Goal: Information Seeking & Learning: Learn about a topic

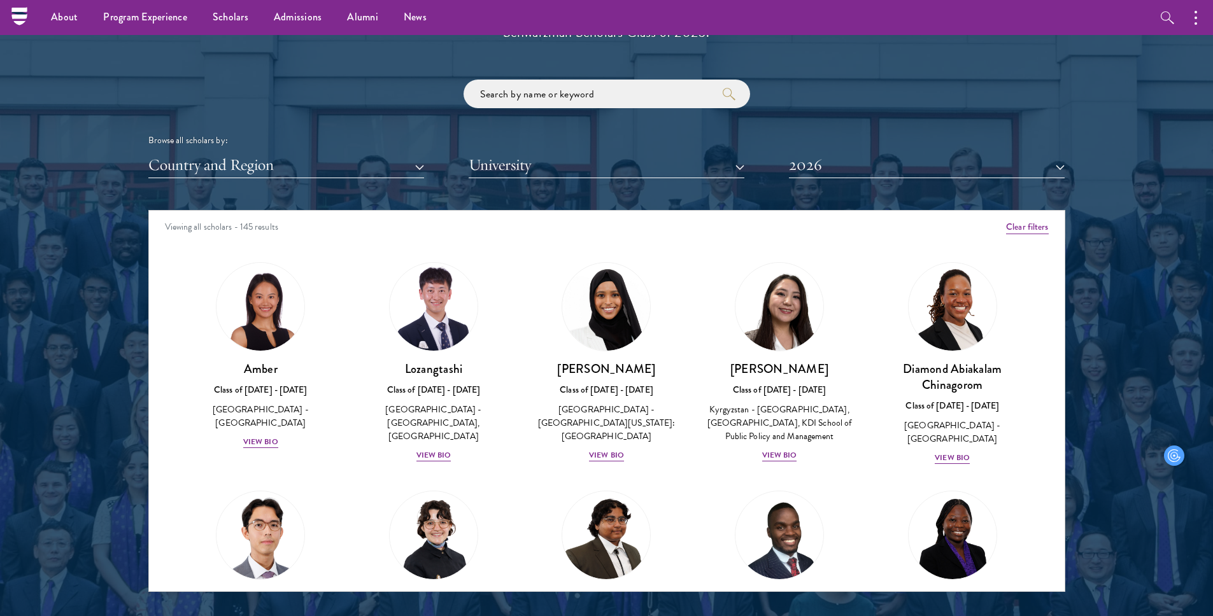
scroll to position [1359, 0]
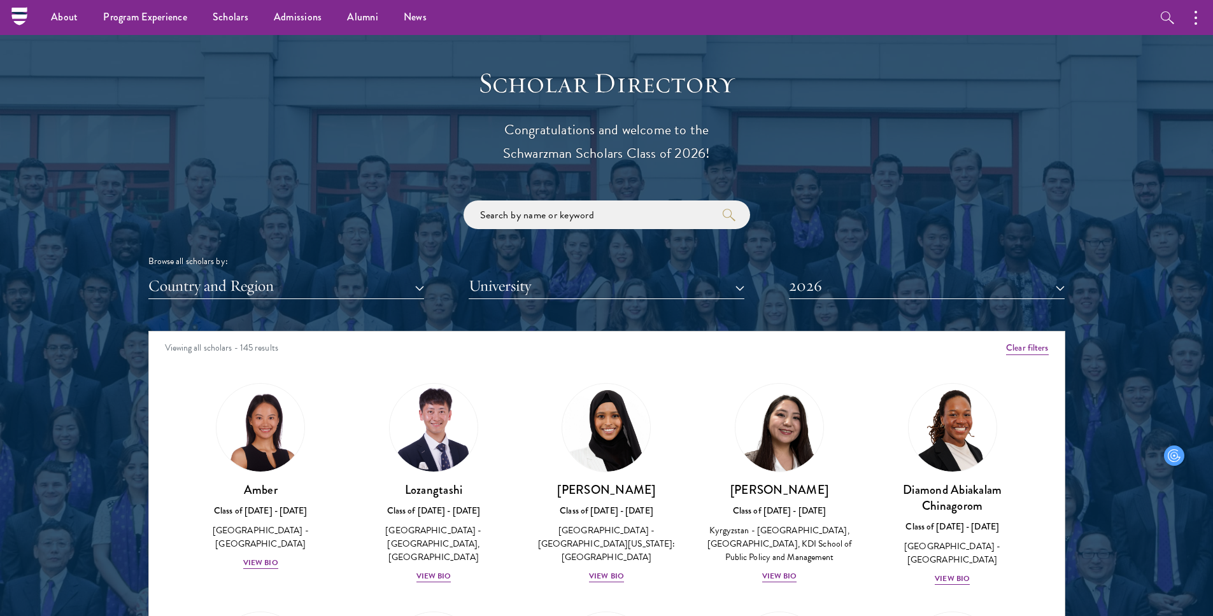
click at [302, 260] on div "Browse all scholars by:" at bounding box center [606, 261] width 917 height 13
click at [302, 290] on button "Country and Region" at bounding box center [286, 286] width 276 height 26
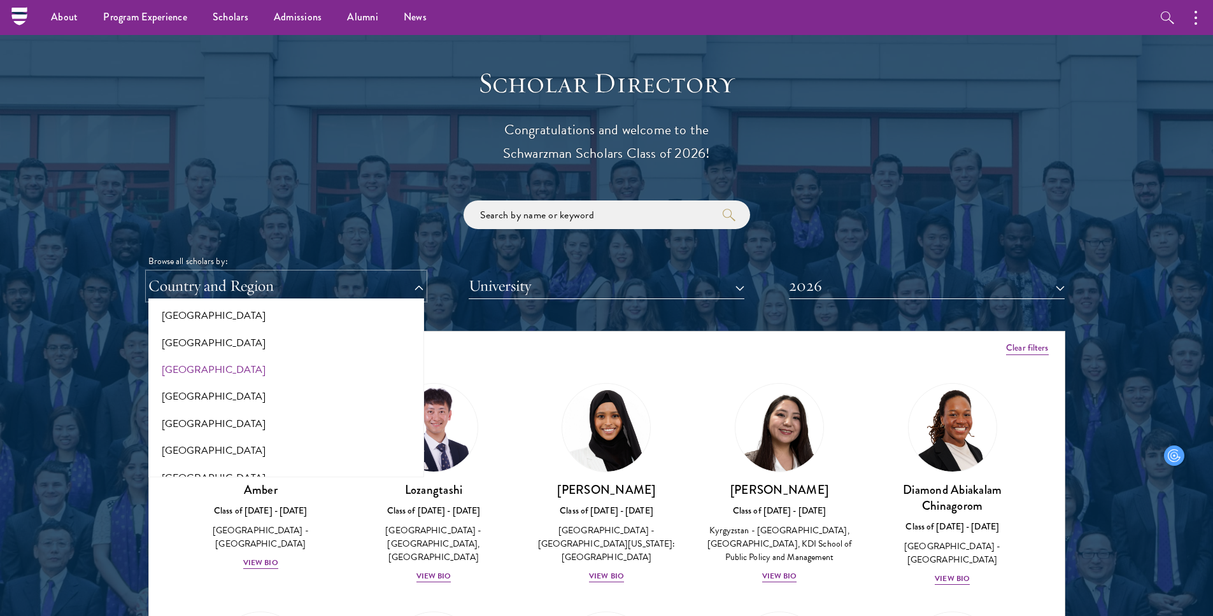
scroll to position [89, 0]
click at [255, 374] on button "[GEOGRAPHIC_DATA]" at bounding box center [286, 369] width 268 height 27
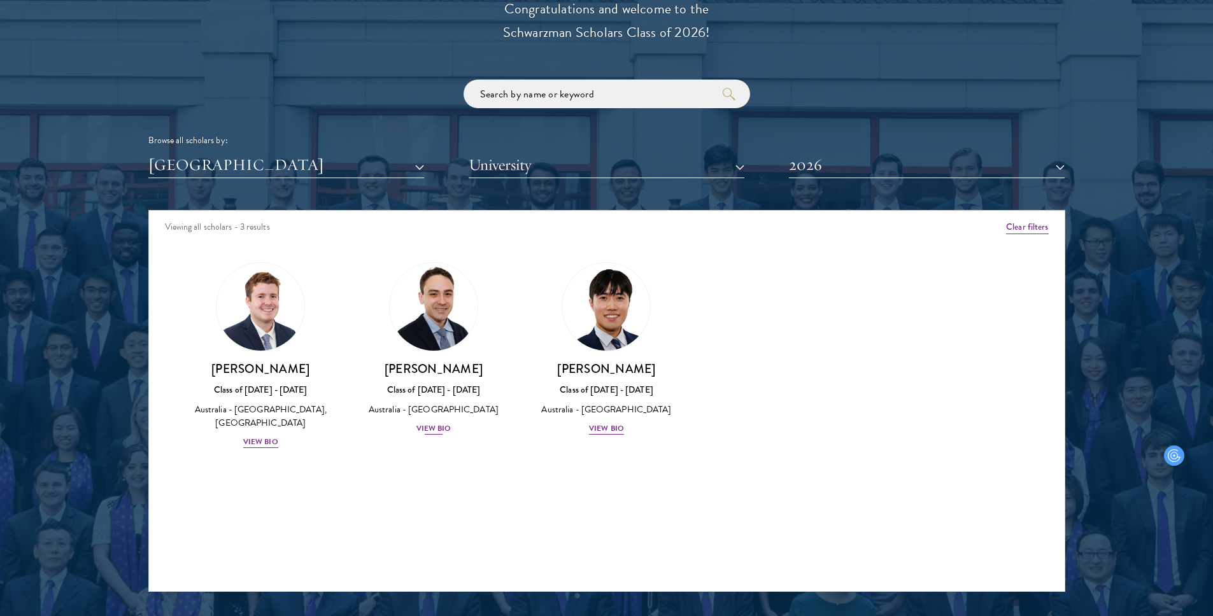
scroll to position [1482, 0]
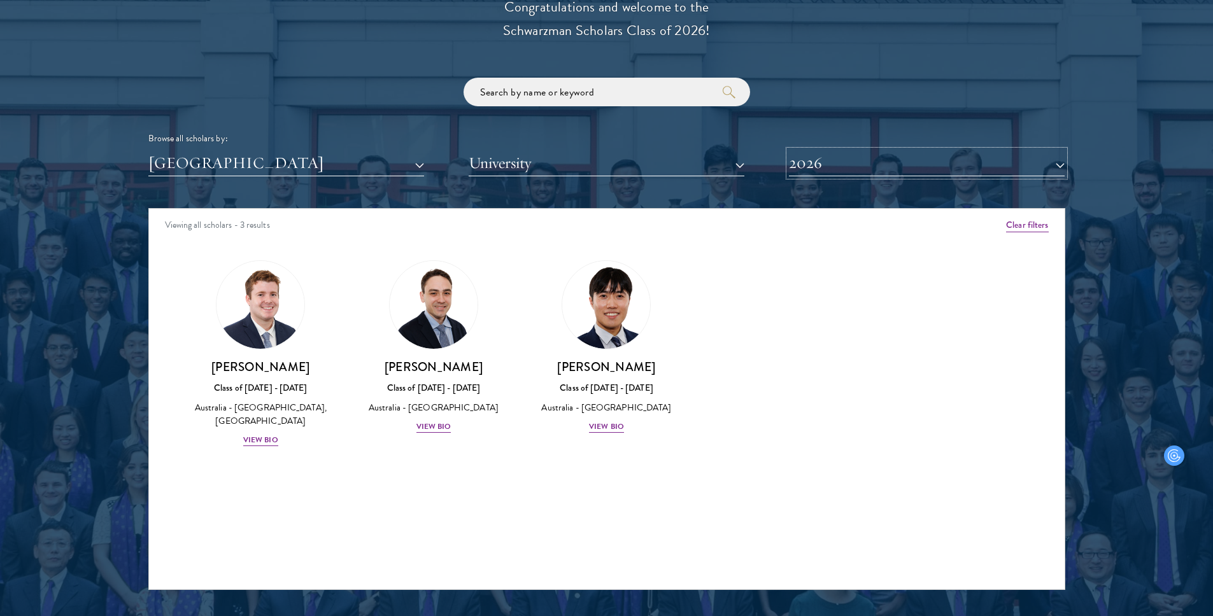
click at [868, 164] on button "2026" at bounding box center [927, 163] width 276 height 26
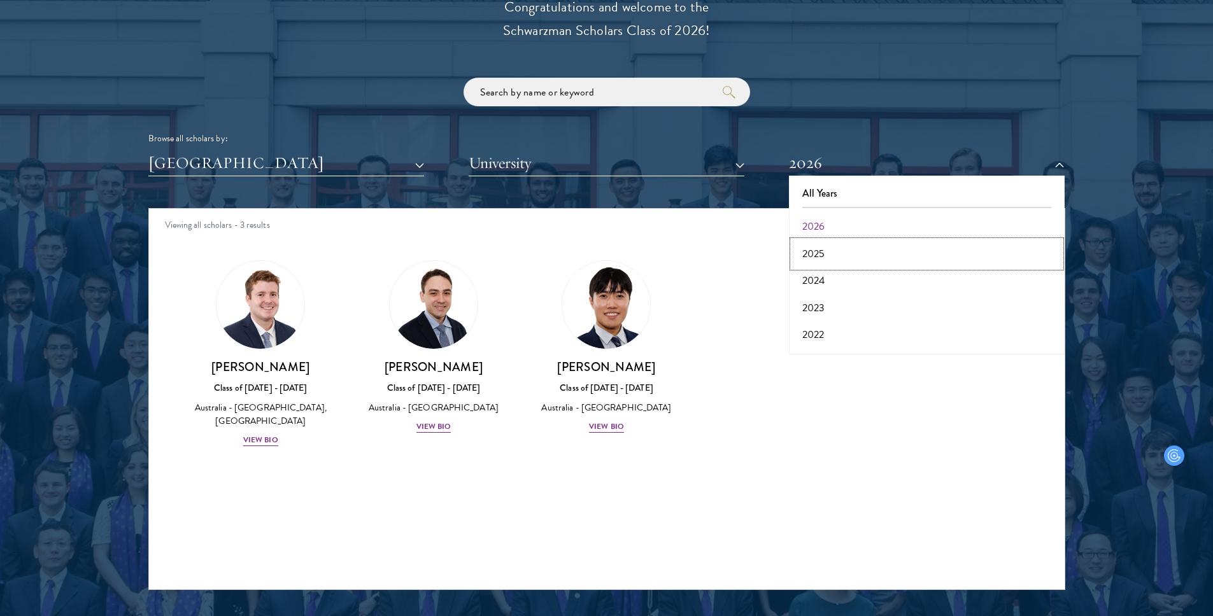
click at [863, 253] on button "2025" at bounding box center [927, 254] width 268 height 27
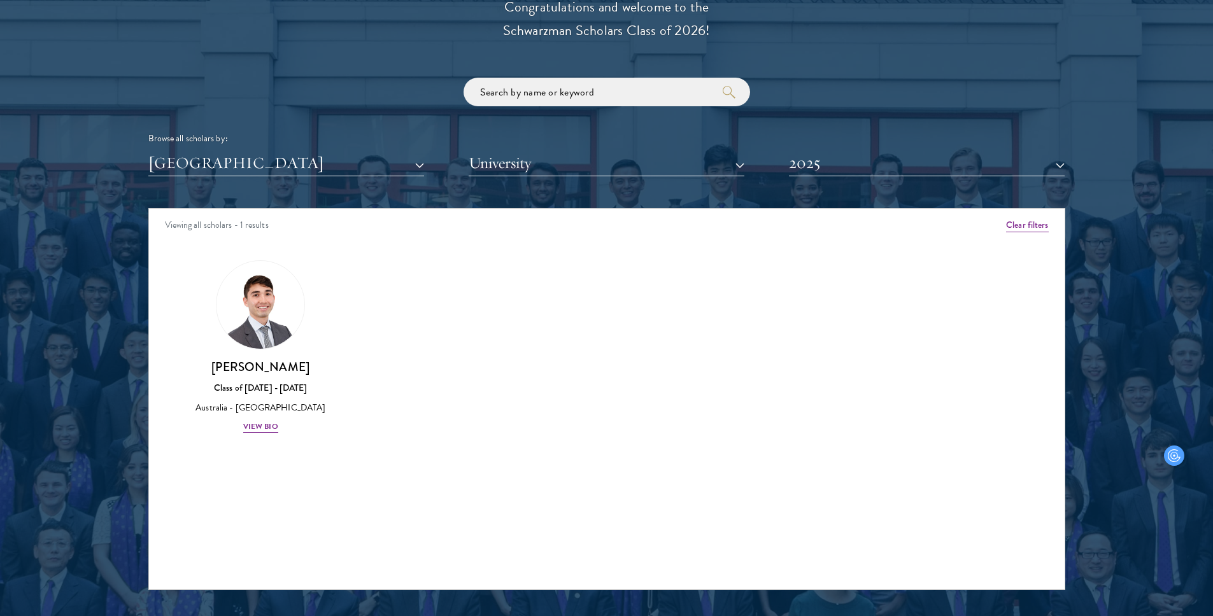
click at [864, 180] on div "Scholar Directory Congratulations and welcome to the Schwarzman Scholars Class …" at bounding box center [606, 267] width 917 height 648
click at [862, 155] on button "2025" at bounding box center [927, 163] width 276 height 26
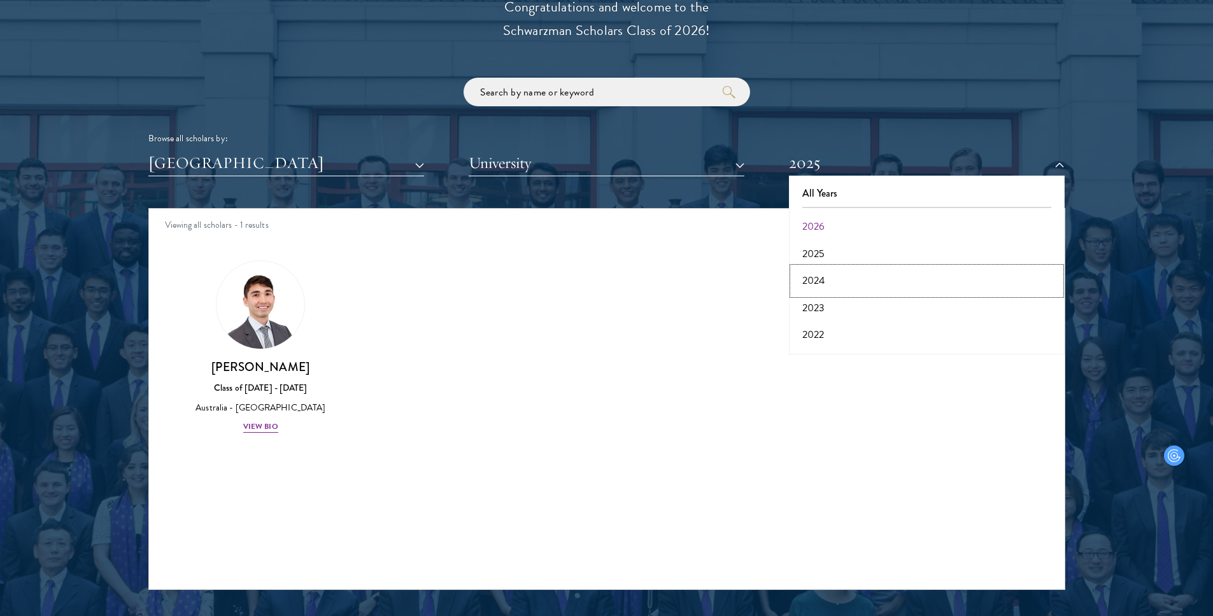
click at [867, 277] on button "2024" at bounding box center [927, 280] width 268 height 27
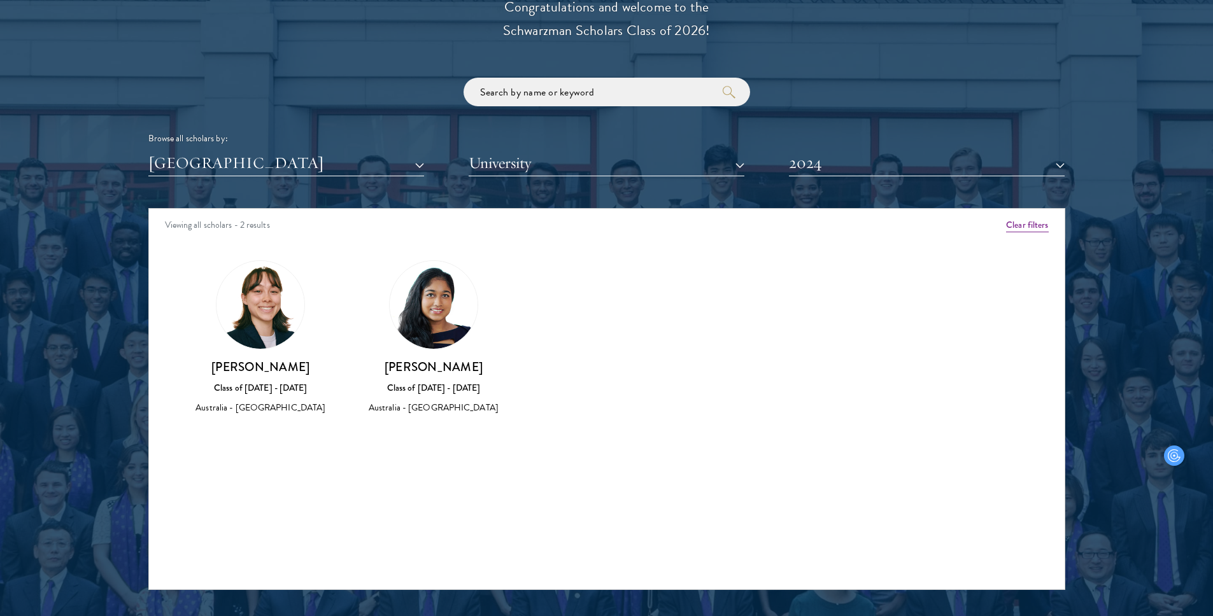
click at [851, 192] on div "Scholar Directory Congratulations and welcome to the Schwarzman Scholars Class …" at bounding box center [606, 267] width 917 height 648
click at [853, 173] on button "2024" at bounding box center [927, 163] width 276 height 26
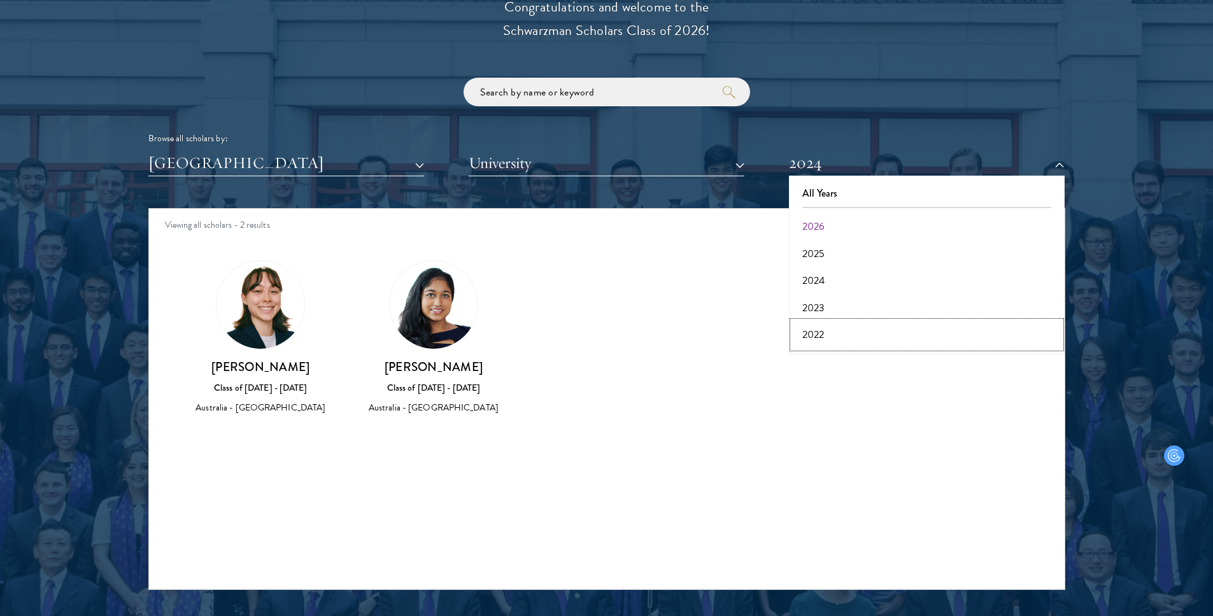
click at [853, 325] on button "2022" at bounding box center [927, 335] width 268 height 27
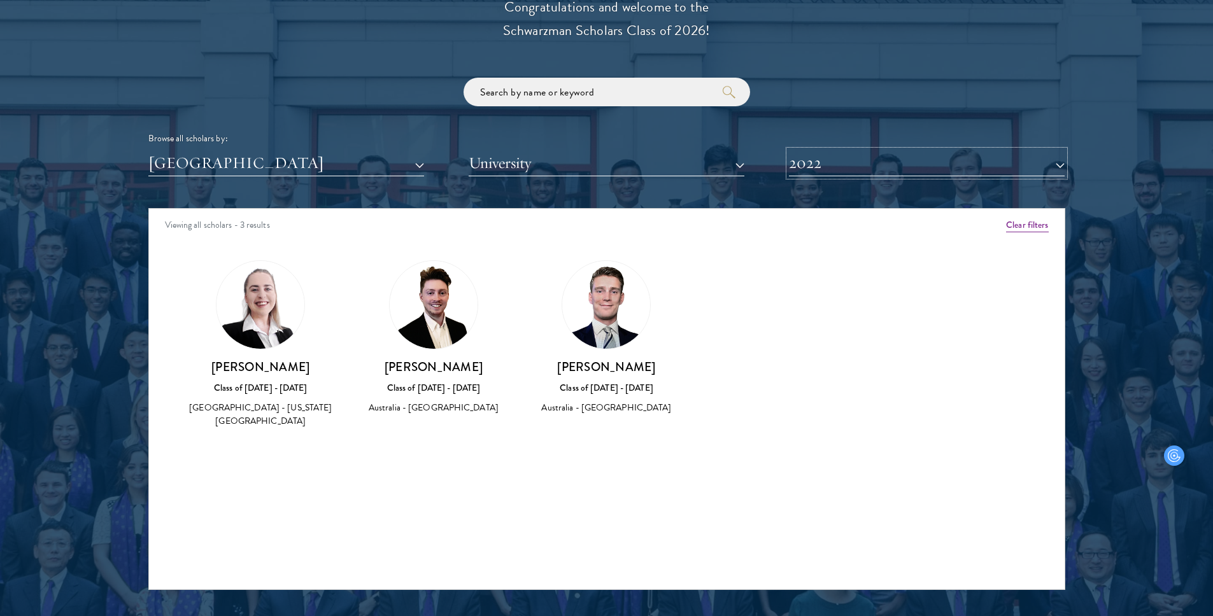
click at [844, 160] on button "2022" at bounding box center [927, 163] width 276 height 26
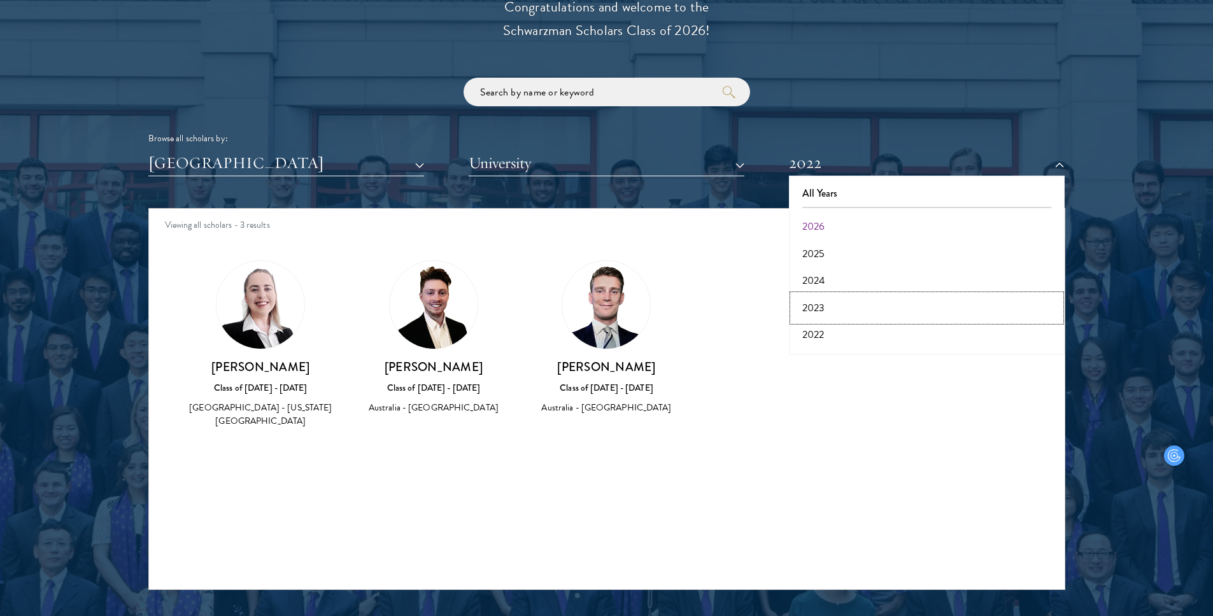
click at [844, 304] on button "2023" at bounding box center [927, 308] width 268 height 27
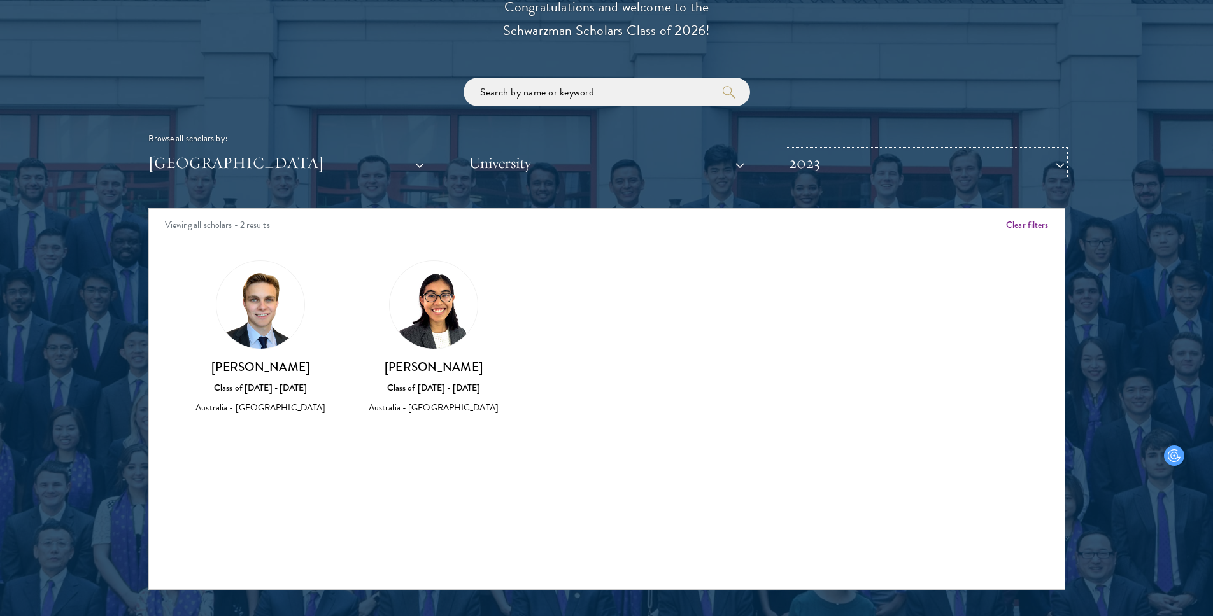
click at [853, 167] on button "2023" at bounding box center [927, 163] width 276 height 26
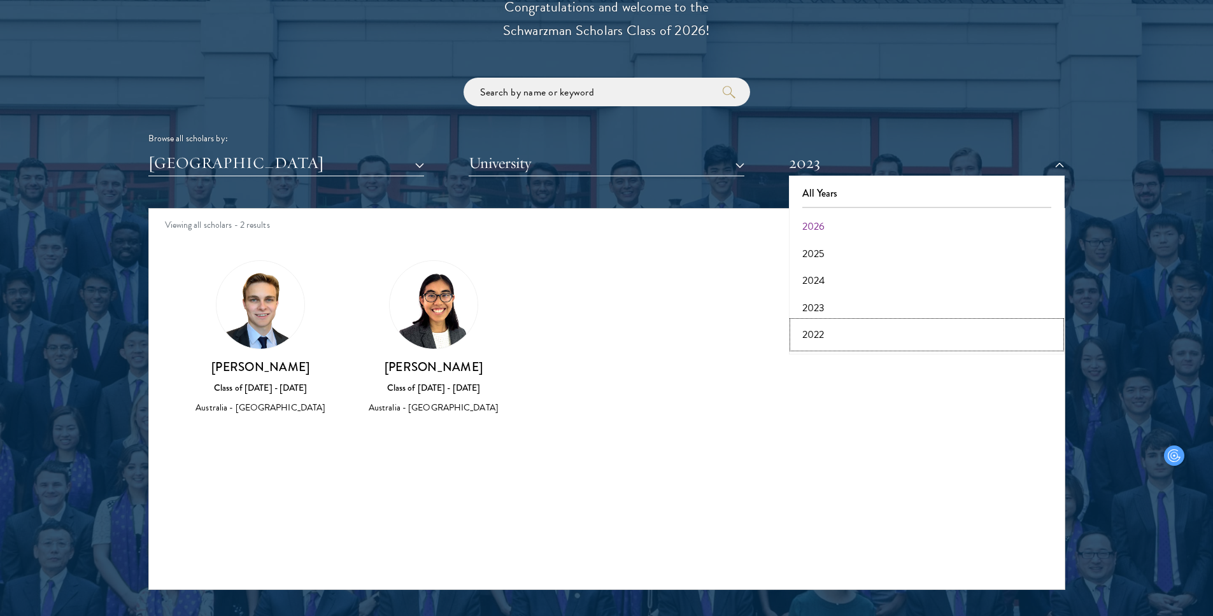
click at [833, 330] on button "2022" at bounding box center [927, 335] width 268 height 27
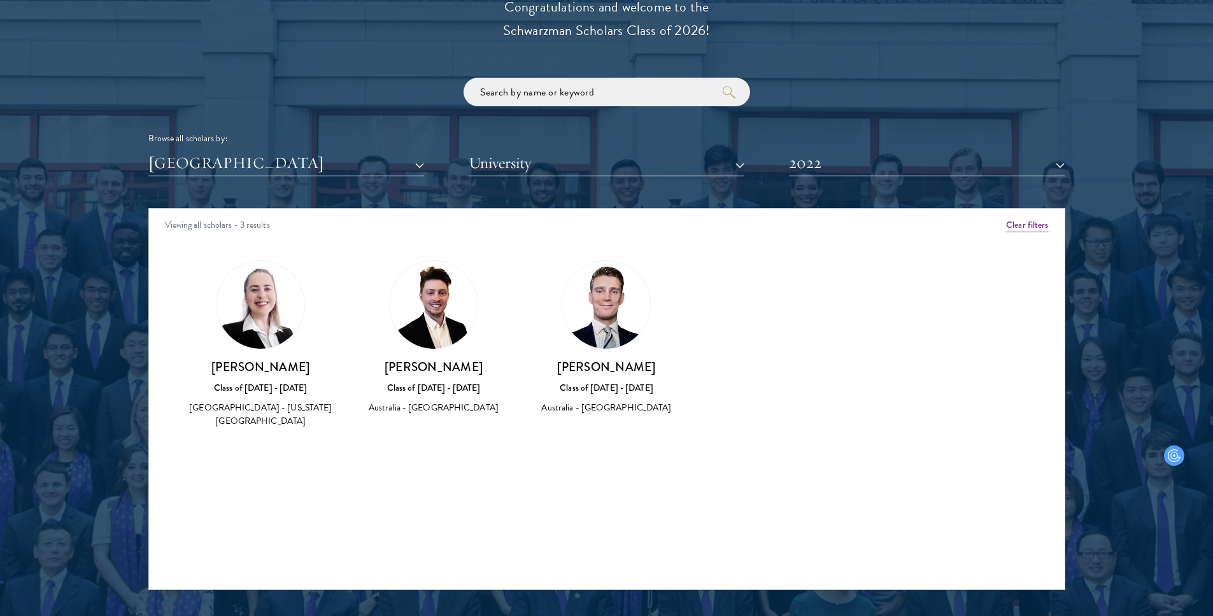
click at [847, 177] on div "Scholar Directory Congratulations and welcome to the Schwarzman Scholars Class …" at bounding box center [606, 267] width 917 height 648
click at [849, 173] on button "2022" at bounding box center [927, 163] width 276 height 26
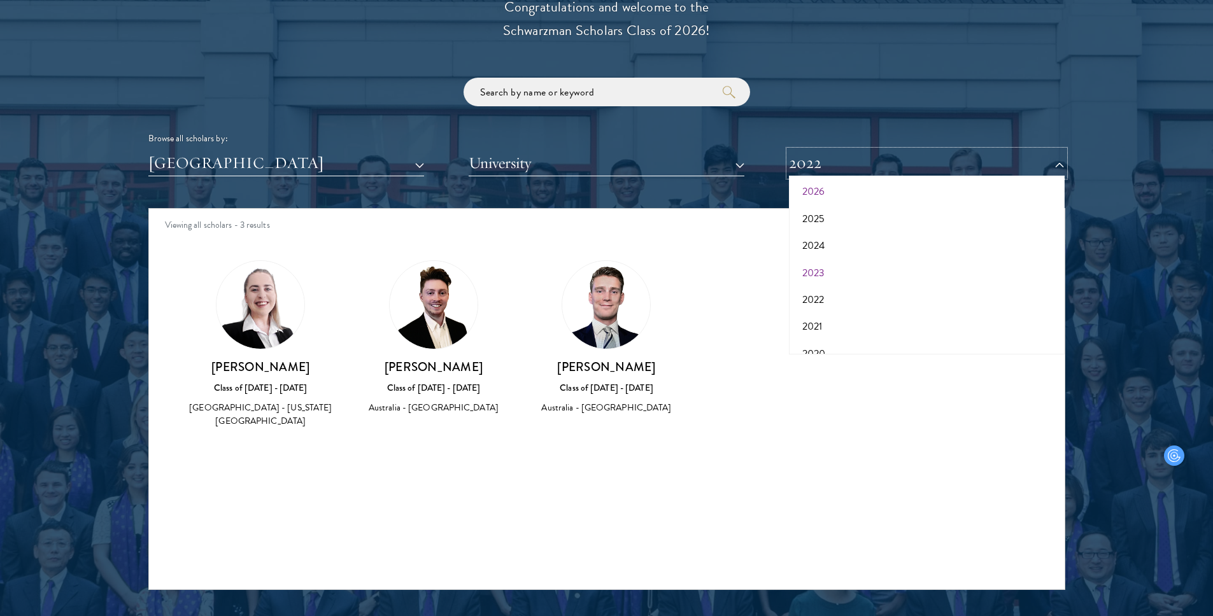
scroll to position [46, 0]
click at [839, 312] on button "2021" at bounding box center [927, 315] width 268 height 27
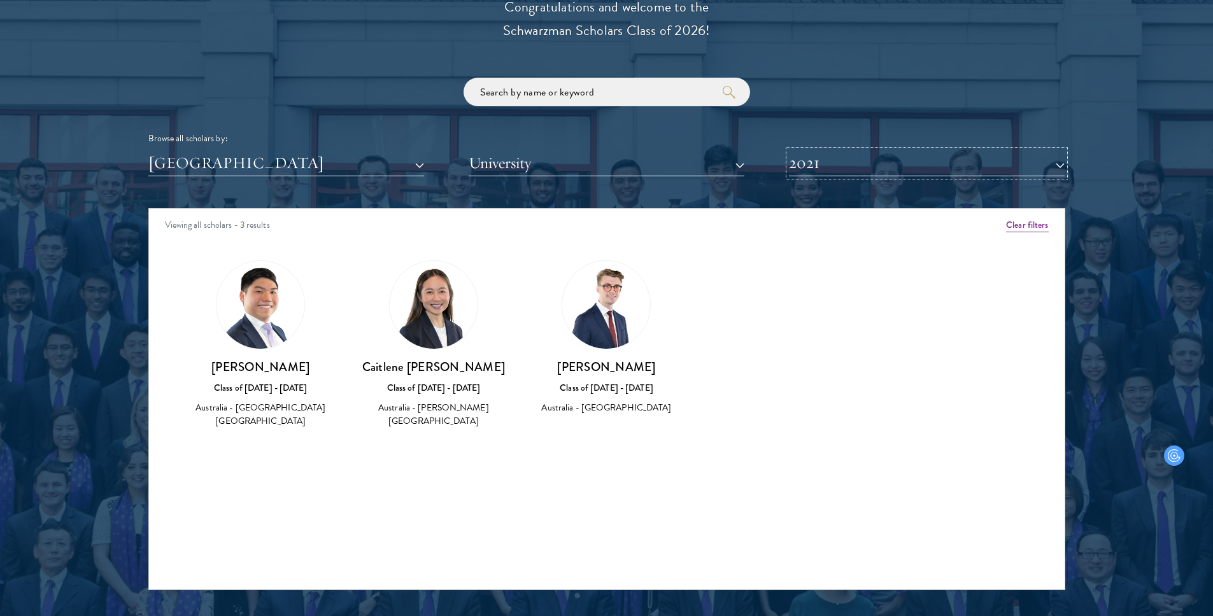
click at [860, 159] on button "2021" at bounding box center [927, 163] width 276 height 26
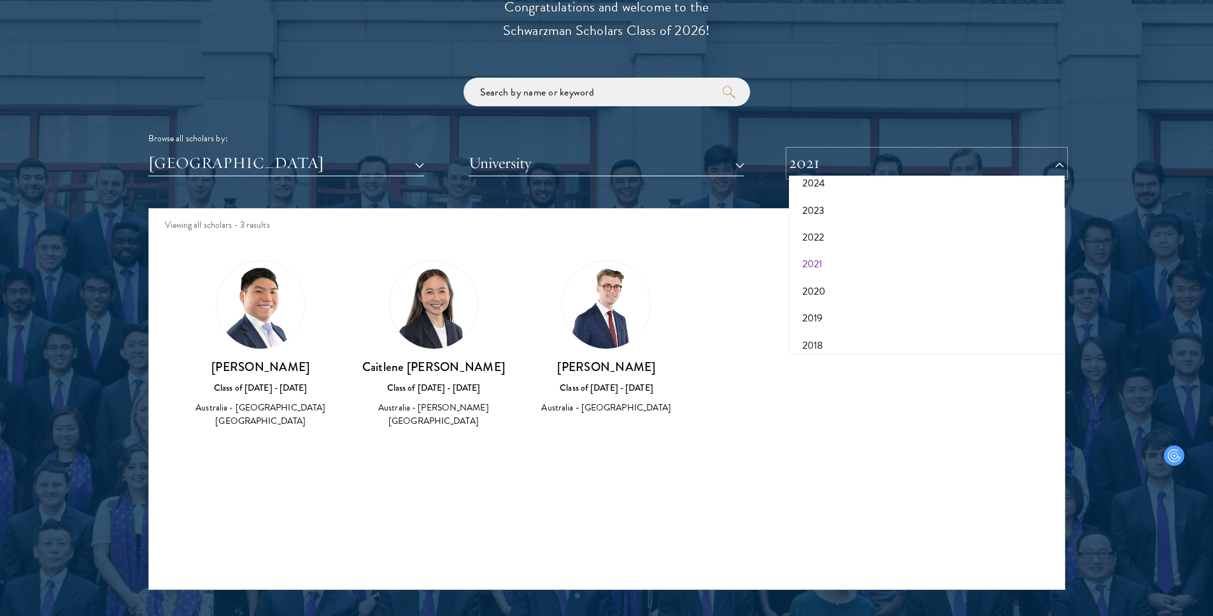
scroll to position [99, 0]
click at [846, 291] on button "2020" at bounding box center [927, 290] width 268 height 27
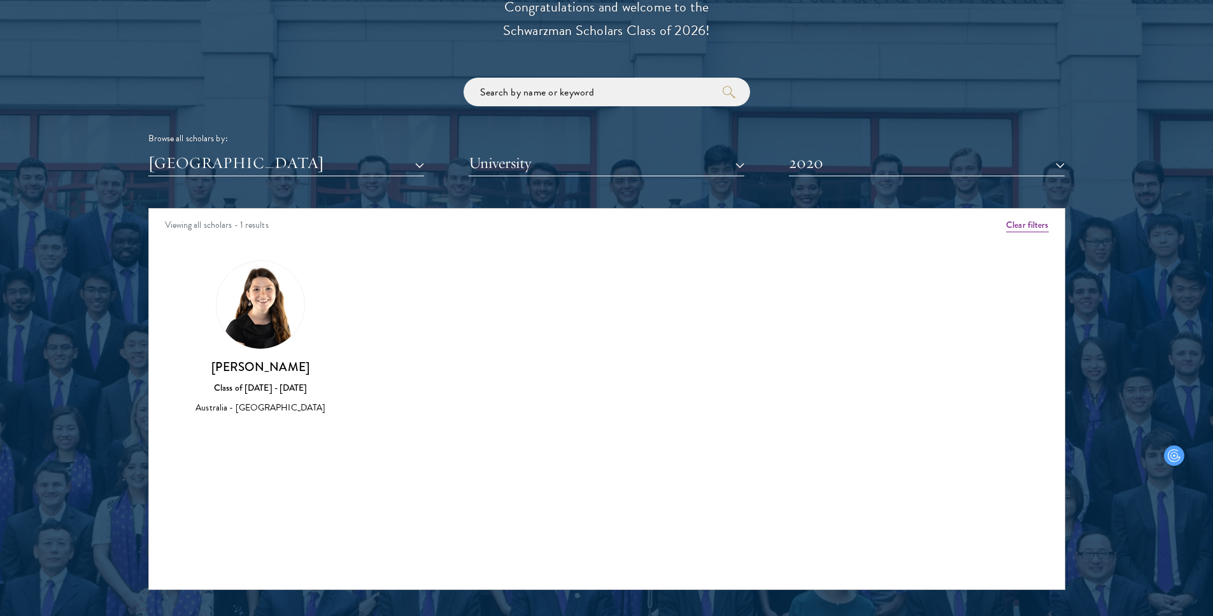
click at [842, 185] on div "Scholar Directory Congratulations and welcome to the Schwarzman Scholars Class …" at bounding box center [606, 267] width 917 height 648
click at [843, 178] on div "Scholar Directory Congratulations and welcome to the Schwarzman Scholars Class …" at bounding box center [606, 267] width 917 height 648
click at [843, 169] on button "2020" at bounding box center [927, 163] width 276 height 26
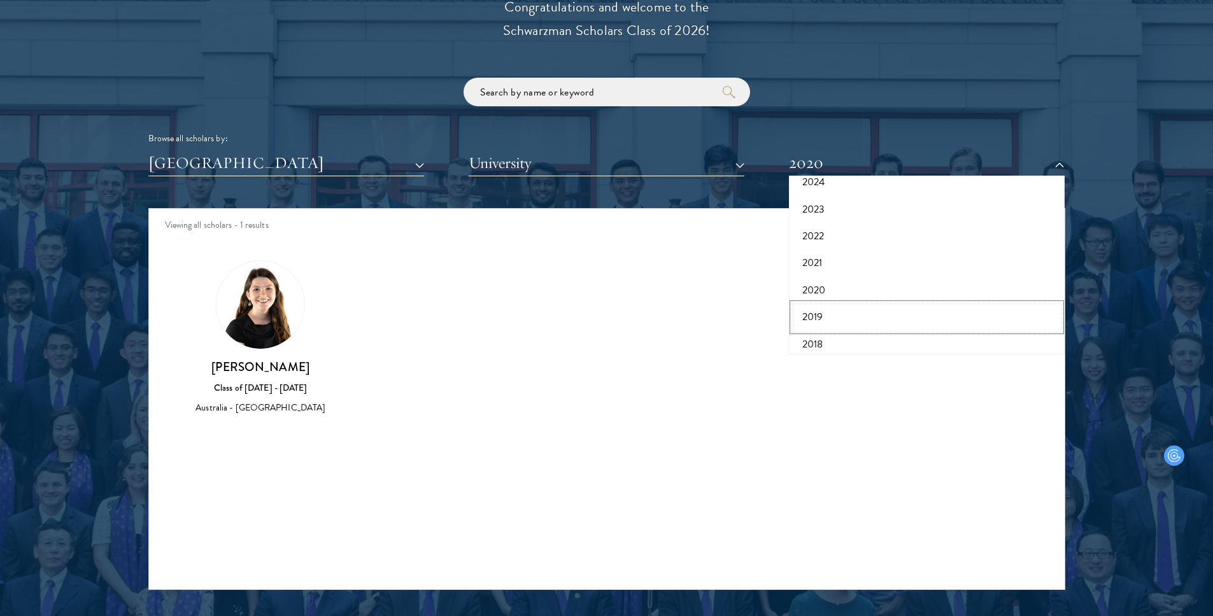
click at [843, 309] on button "2019" at bounding box center [927, 317] width 268 height 27
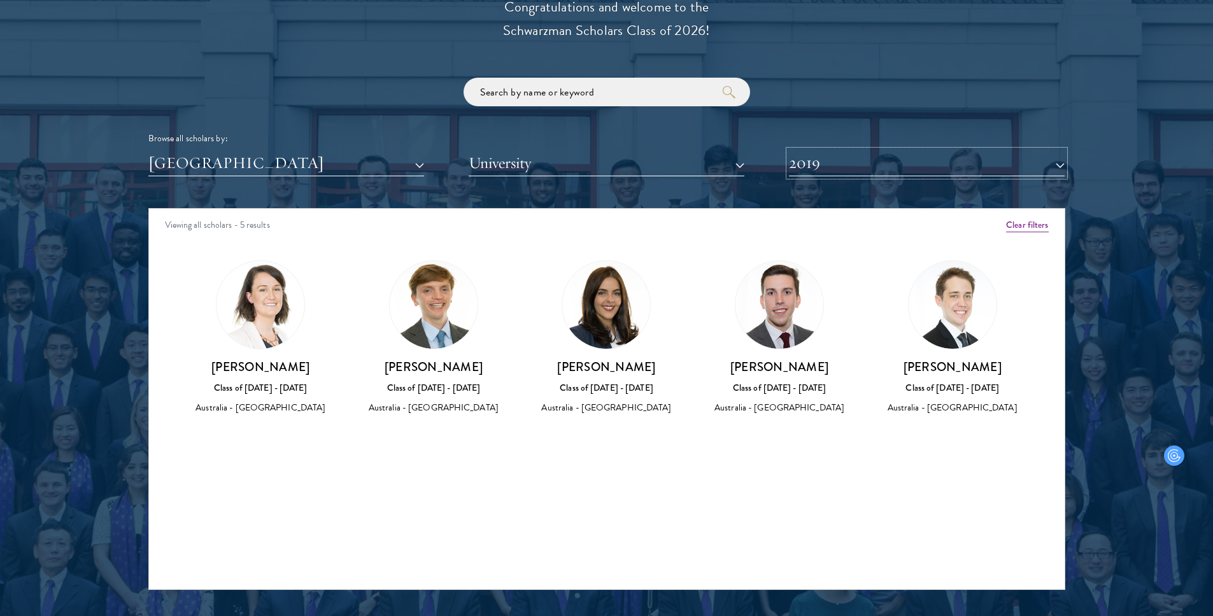
click at [842, 170] on button "2019" at bounding box center [927, 163] width 276 height 26
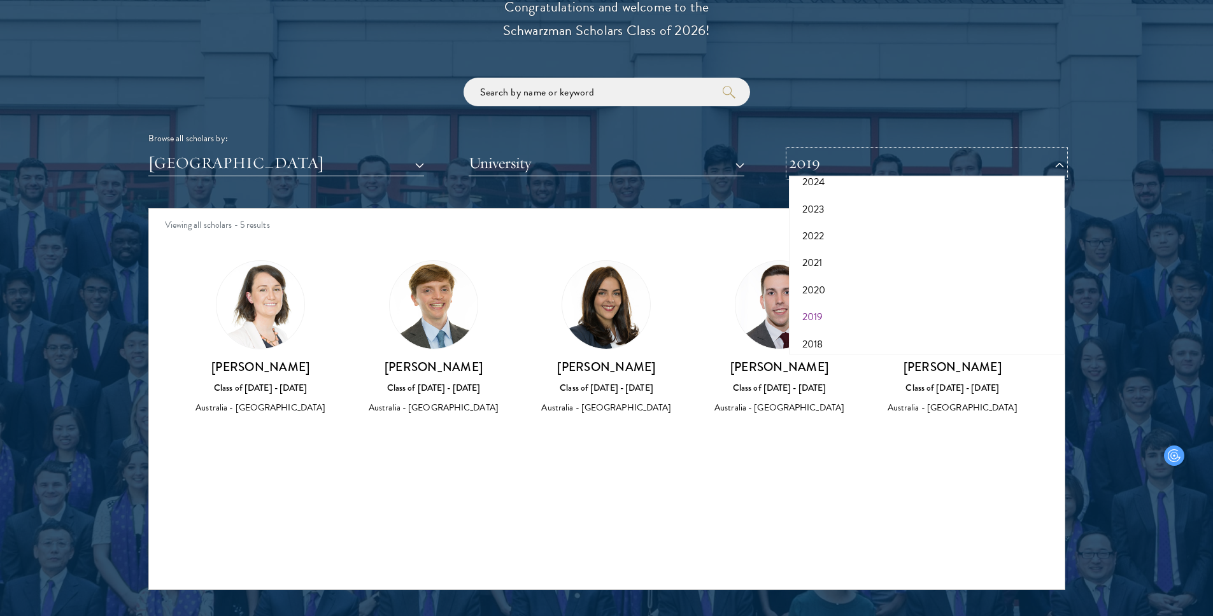
scroll to position [132, 0]
click at [824, 304] on button "2018" at bounding box center [927, 310] width 268 height 27
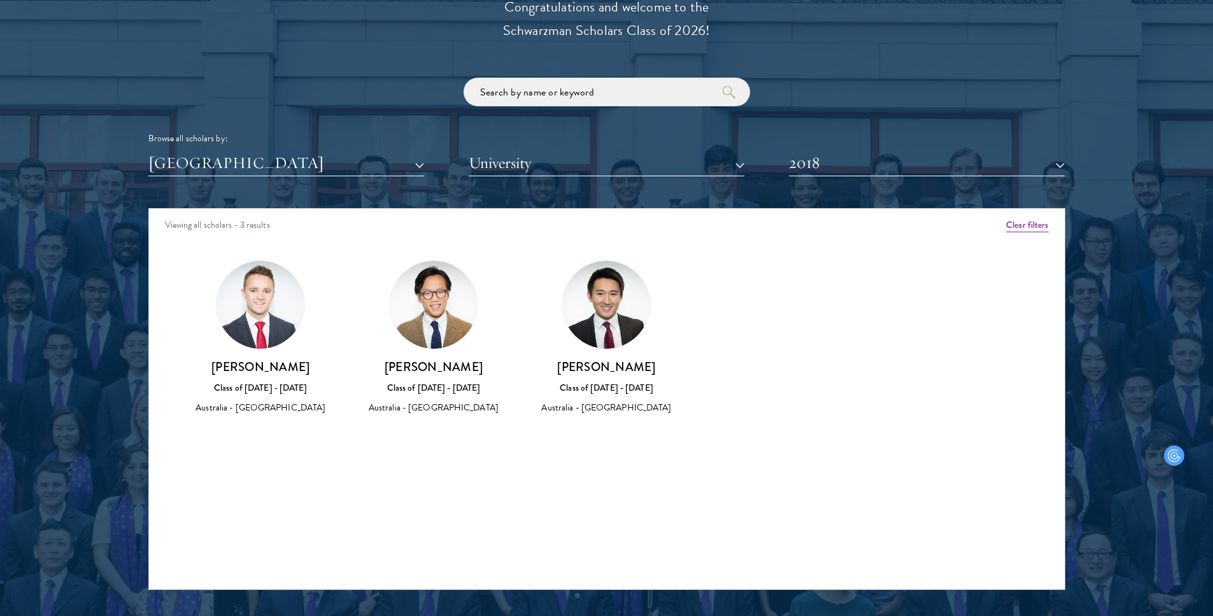
click at [822, 190] on div "Scholar Directory Congratulations and welcome to the Schwarzman Scholars Class …" at bounding box center [606, 267] width 917 height 648
click at [828, 184] on div "Scholar Directory Congratulations and welcome to the Schwarzman Scholars Class …" at bounding box center [606, 267] width 917 height 648
click at [837, 166] on button "2018" at bounding box center [927, 163] width 276 height 26
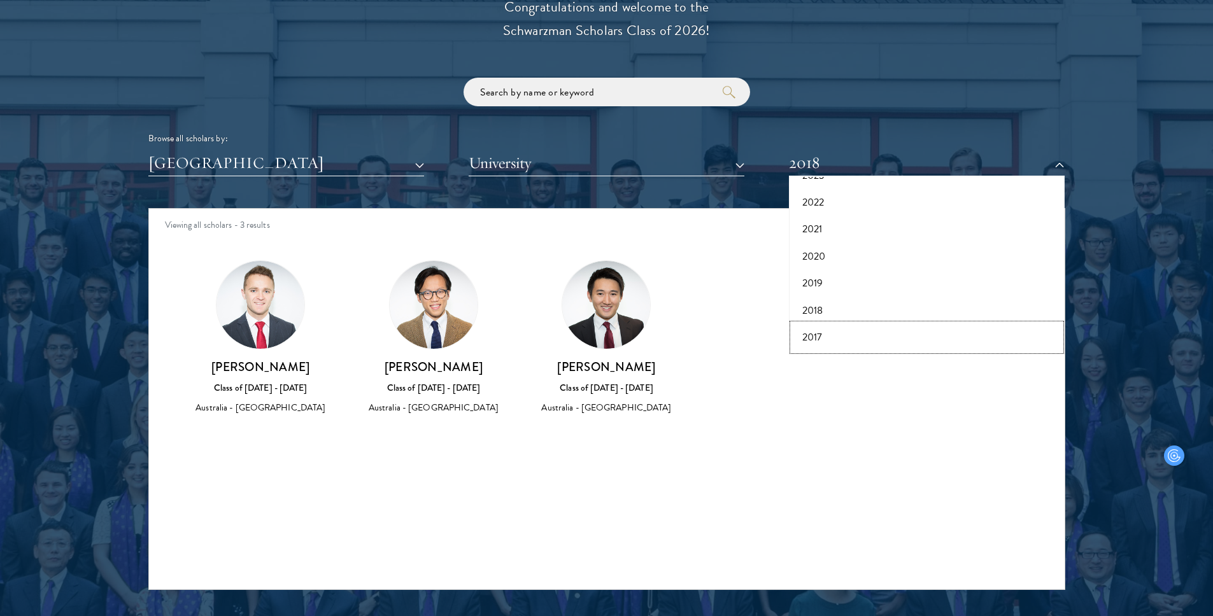
click at [822, 336] on button "2017" at bounding box center [927, 337] width 268 height 27
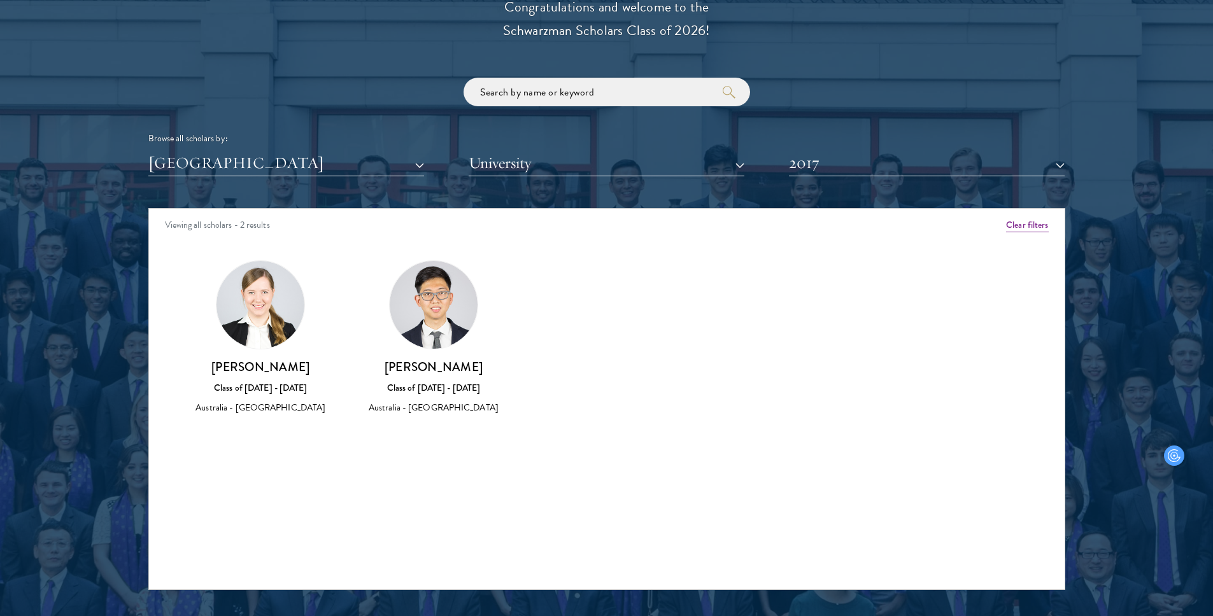
click at [832, 181] on div "Scholar Directory Congratulations and welcome to the Schwarzman Scholars Class …" at bounding box center [606, 267] width 917 height 648
click at [835, 173] on button "2017" at bounding box center [927, 163] width 276 height 26
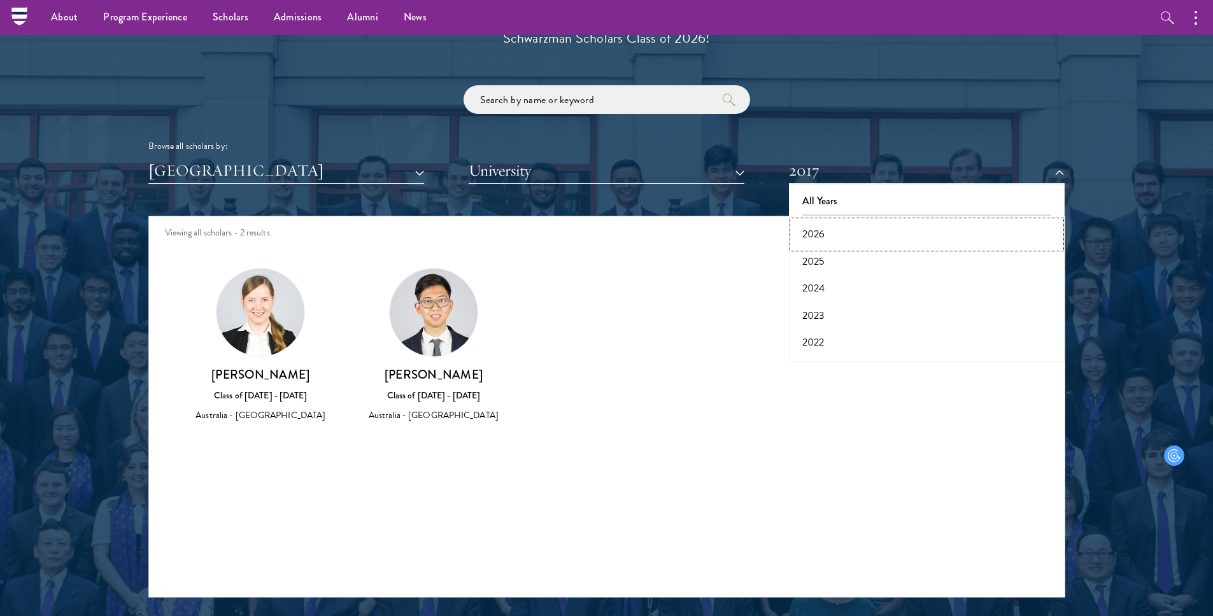
click at [825, 239] on button "2026" at bounding box center [927, 234] width 268 height 27
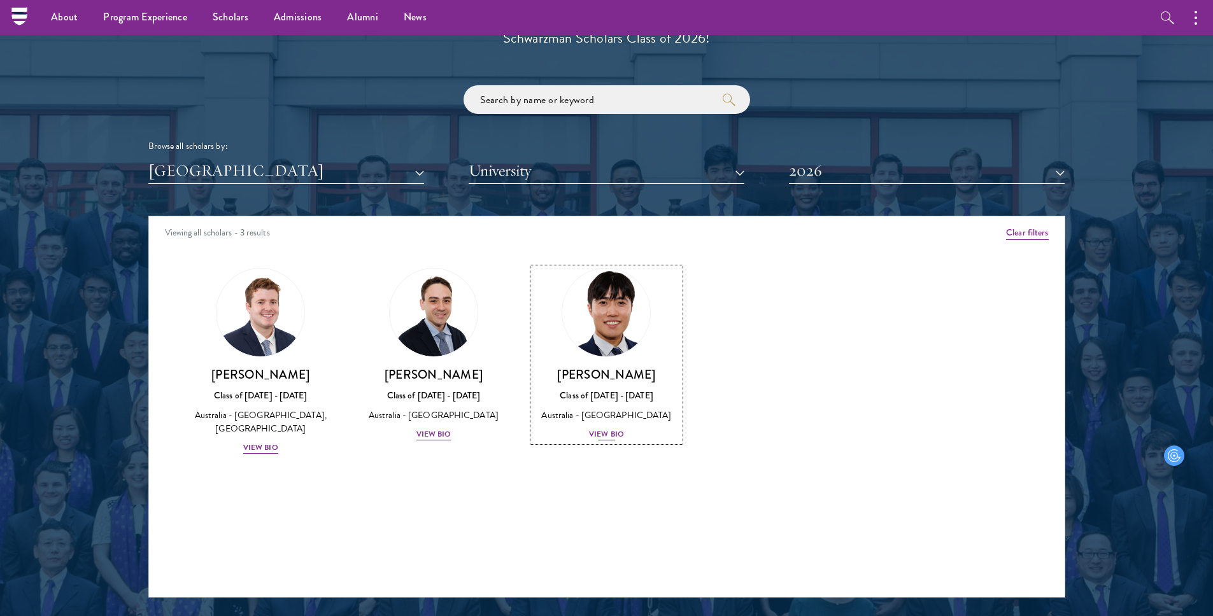
click at [613, 435] on div "View Bio" at bounding box center [606, 435] width 35 height 12
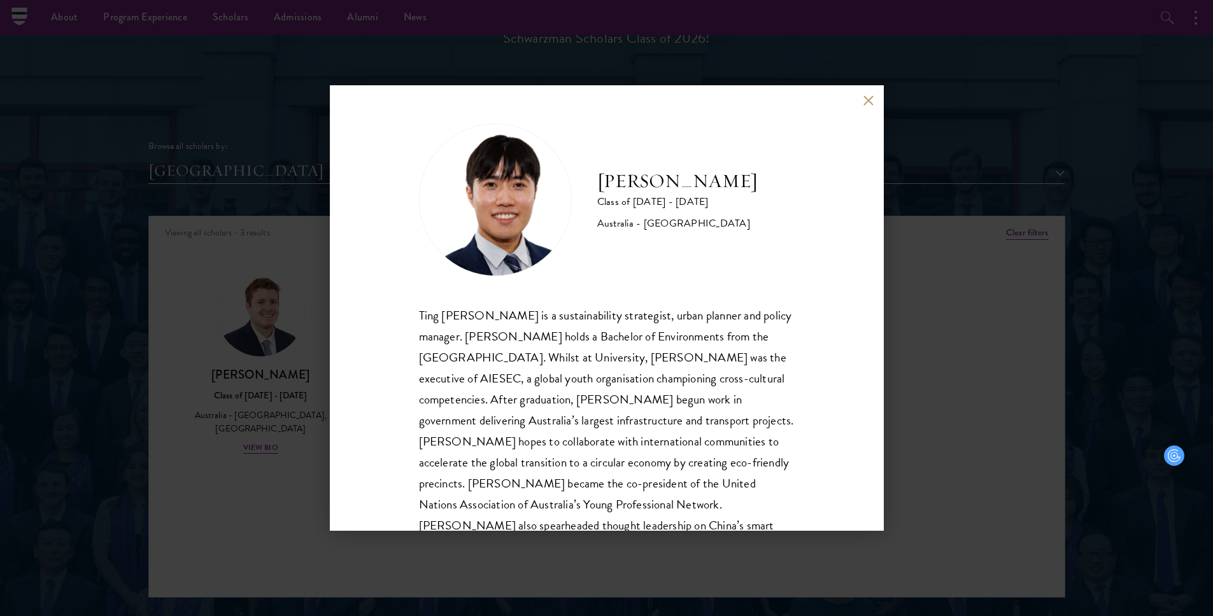
click at [593, 339] on div "Ting [PERSON_NAME] is a sustainability strategist, urban planner and policy man…" at bounding box center [607, 431] width 376 height 253
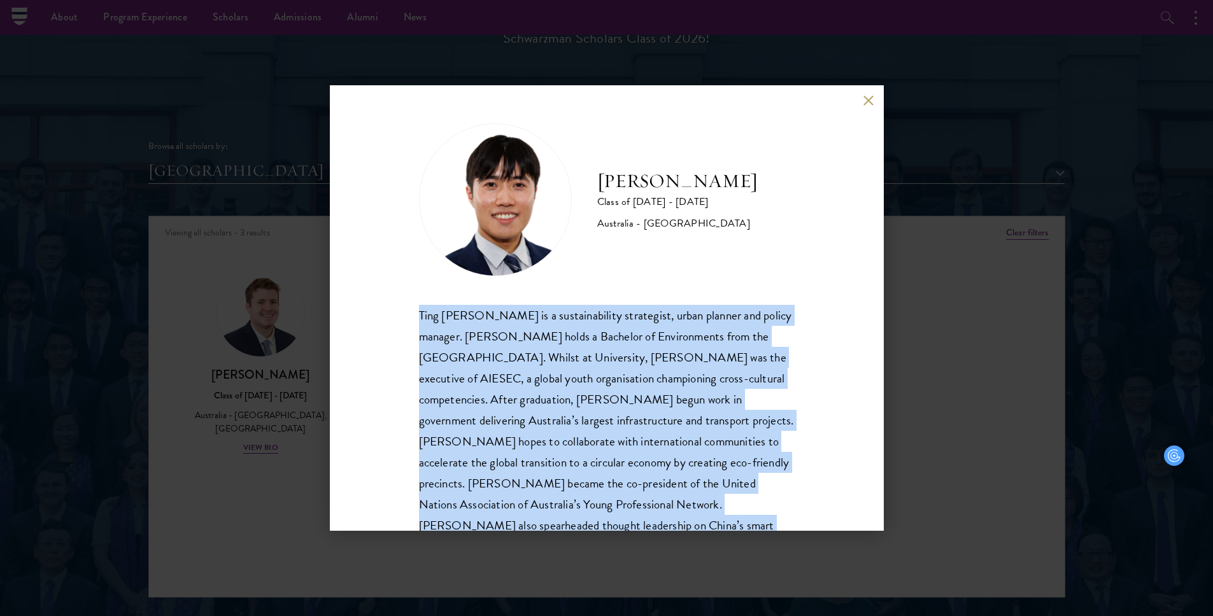
click at [593, 339] on div "Ting [PERSON_NAME] is a sustainability strategist, urban planner and policy man…" at bounding box center [607, 431] width 376 height 253
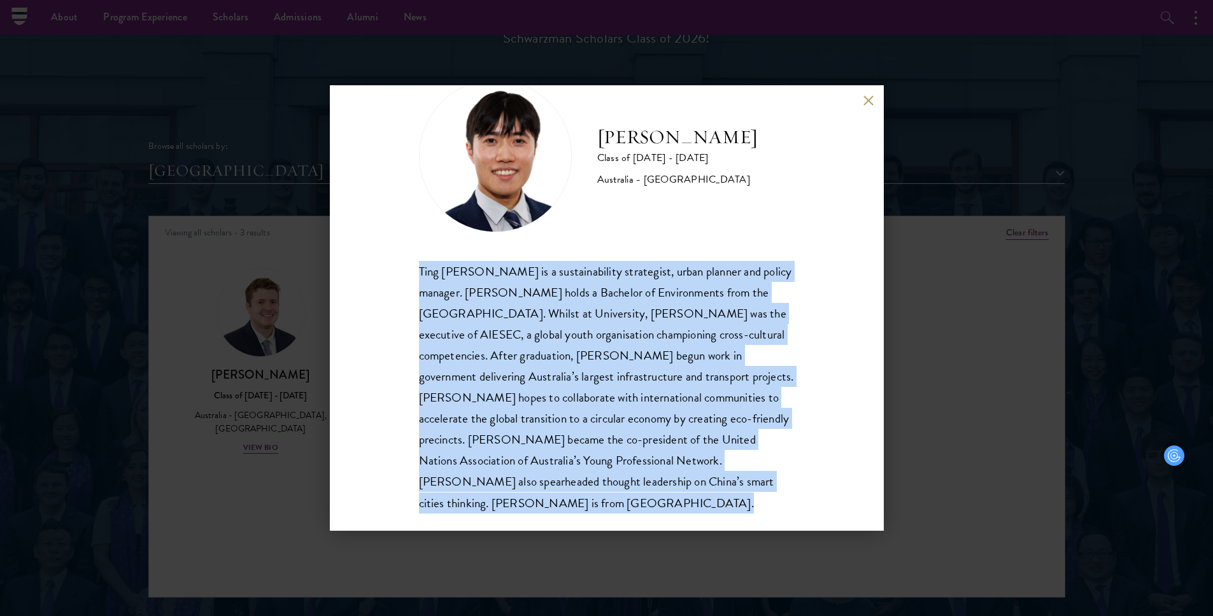
copy body "Ting [PERSON_NAME] is a sustainability strategist, urban planner and policy man…"
click at [292, 529] on div "[PERSON_NAME] Class of [DATE] - [DATE] [GEOGRAPHIC_DATA] - [GEOGRAPHIC_DATA] Ti…" at bounding box center [606, 308] width 1213 height 616
